Goal: Transaction & Acquisition: Download file/media

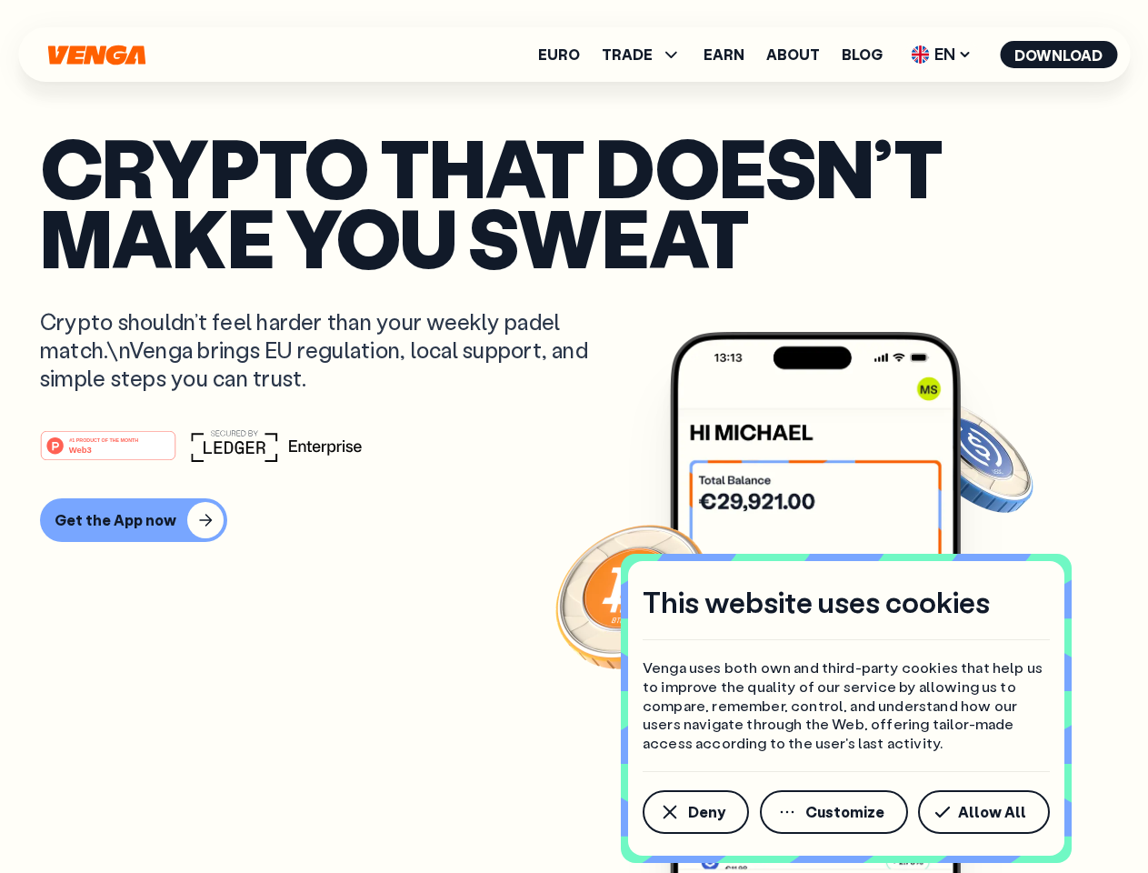
click at [574, 436] on div "#1 PRODUCT OF THE MONTH Web3" at bounding box center [574, 445] width 1068 height 33
click at [695, 812] on span "Deny" at bounding box center [706, 812] width 37 height 15
click at [836, 812] on img at bounding box center [815, 636] width 291 height 609
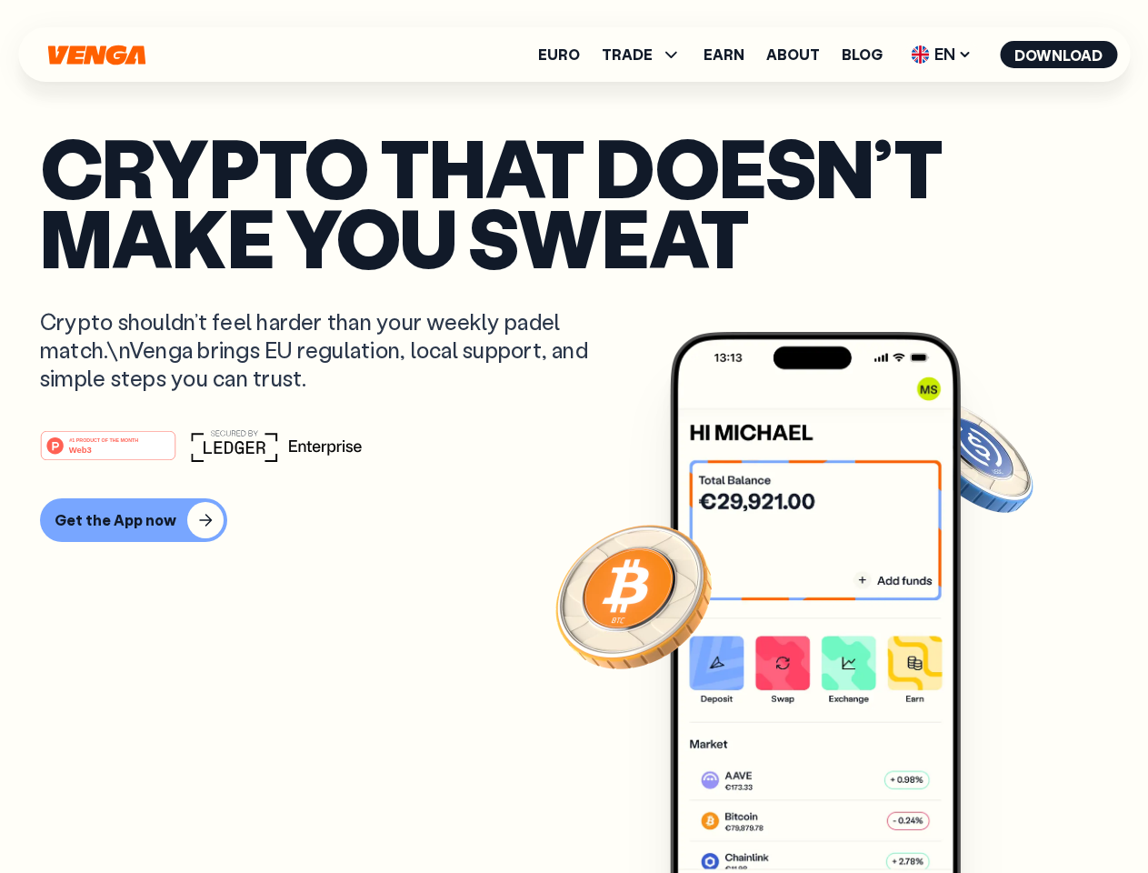
click at [987, 812] on article "Crypto that doesn’t make you sweat Crypto shouldn’t feel harder than your weekl…" at bounding box center [574, 473] width 1068 height 682
click at [647, 55] on span "TRADE" at bounding box center [627, 54] width 51 height 15
click at [942, 55] on span "EN" at bounding box center [942, 54] width 74 height 29
click at [1059, 55] on button "Download" at bounding box center [1058, 54] width 117 height 27
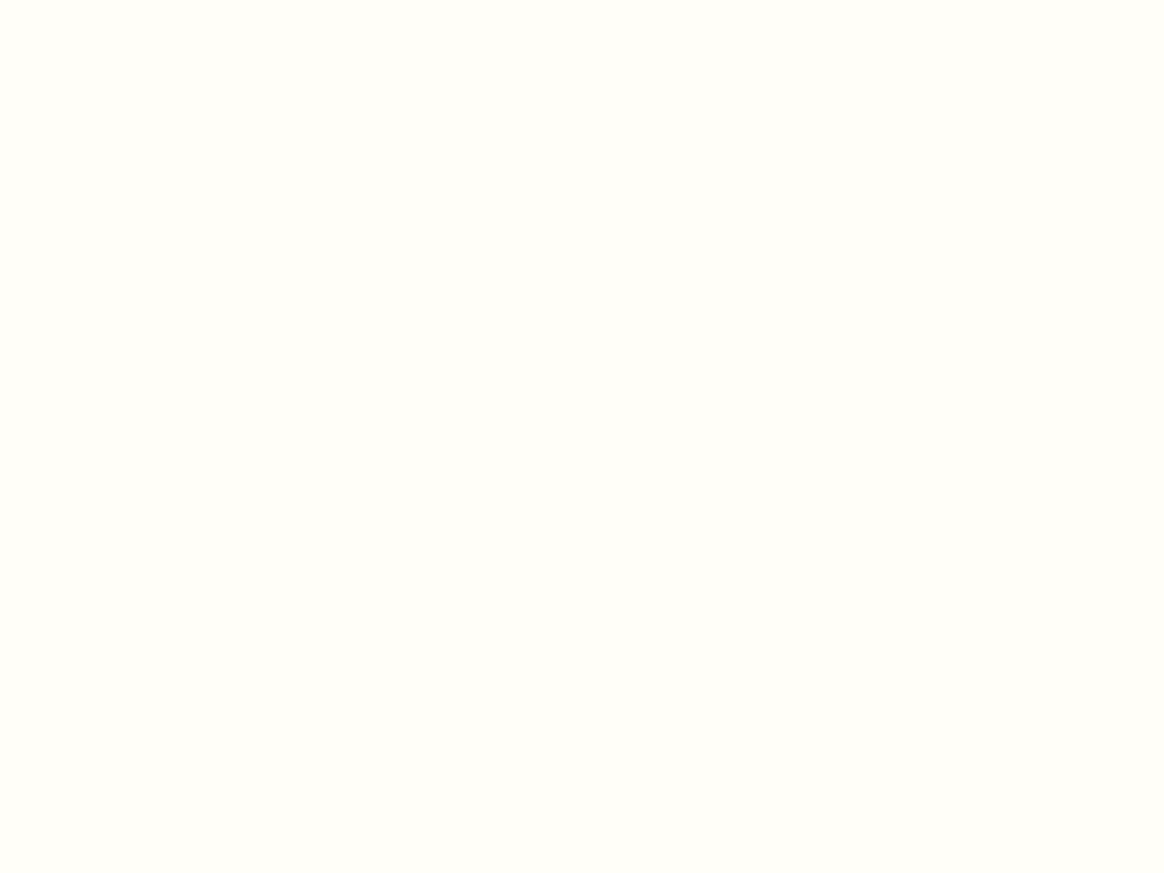
click at [131, 0] on html "This website uses cookies Venga uses both own and third-party cookies that help…" at bounding box center [582, 0] width 1164 height 0
